Goal: Use online tool/utility: Use online tool/utility

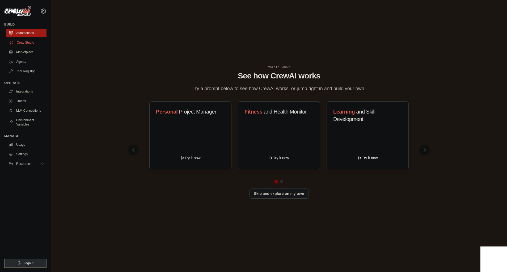
click at [30, 45] on link "Crew Studio" at bounding box center [27, 42] width 40 height 9
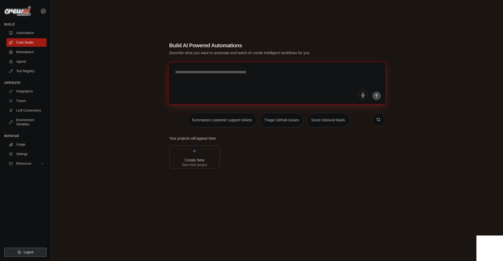
click at [213, 81] on textarea at bounding box center [277, 83] width 218 height 43
click at [192, 72] on textarea at bounding box center [277, 83] width 218 height 43
type textarea "********"
